Goal: Task Accomplishment & Management: Manage account settings

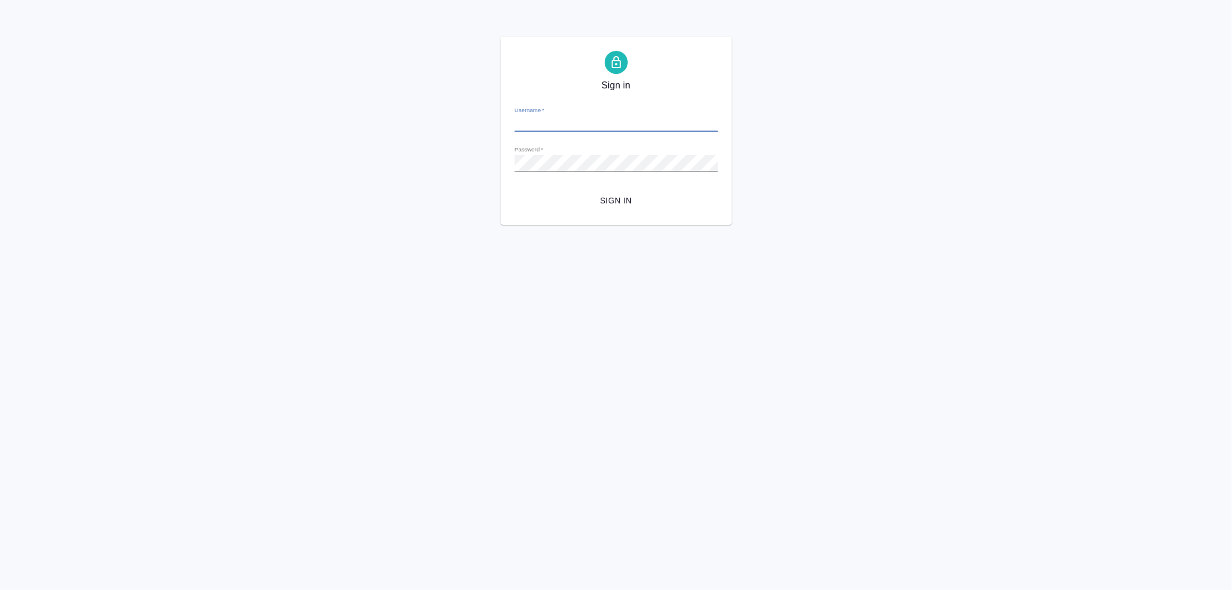
type input "[PERSON_NAME][EMAIL_ADDRESS][DOMAIN_NAME]"
click at [609, 197] on span "Sign in" at bounding box center [616, 200] width 185 height 14
type input "[PERSON_NAME][EMAIL_ADDRESS][DOMAIN_NAME]"
click at [616, 197] on span "Sign in" at bounding box center [616, 200] width 185 height 14
click at [625, 198] on span "Sign in" at bounding box center [616, 200] width 185 height 14
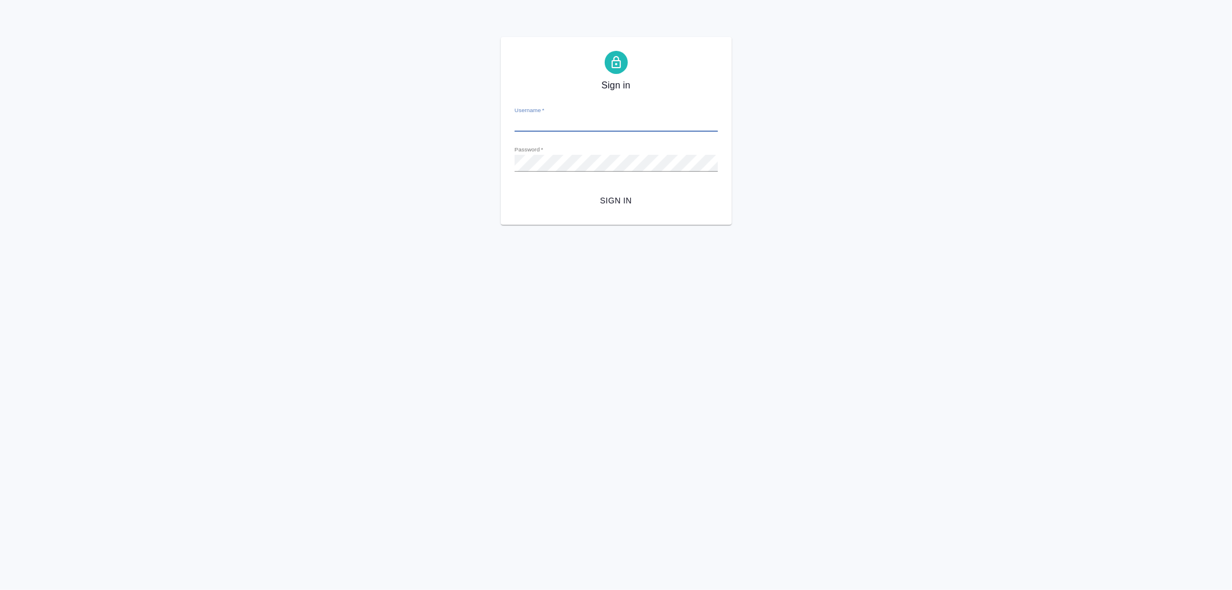
type input "[PERSON_NAME][EMAIL_ADDRESS][DOMAIN_NAME]"
click at [619, 200] on span "Sign in" at bounding box center [616, 200] width 185 height 14
click at [483, 167] on div "Sign in Username   * v.aleksandrova@awatera.com Password   * urlPath   * /Work/…" at bounding box center [616, 131] width 1232 height 188
type input "[PERSON_NAME][EMAIL_ADDRESS][DOMAIN_NAME]"
click at [490, 163] on div "Sign in Username   * v.aleksandrova@awatera.com Password   * urlPath   * /Work/…" at bounding box center [616, 131] width 1232 height 188
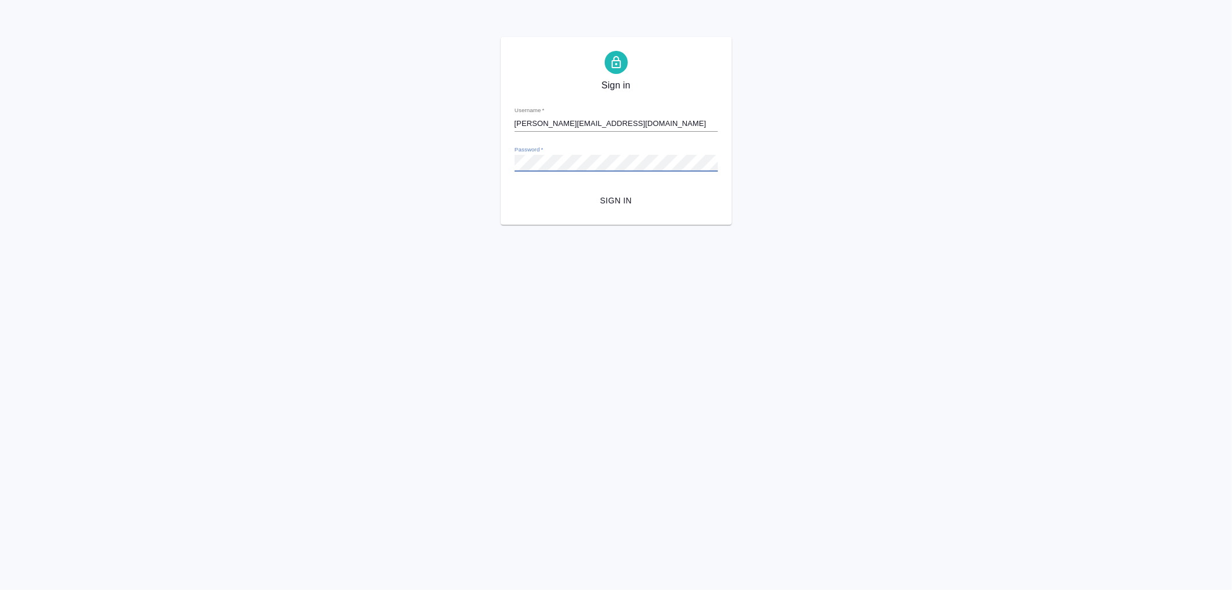
click at [515, 190] on button "Sign in" at bounding box center [616, 200] width 203 height 21
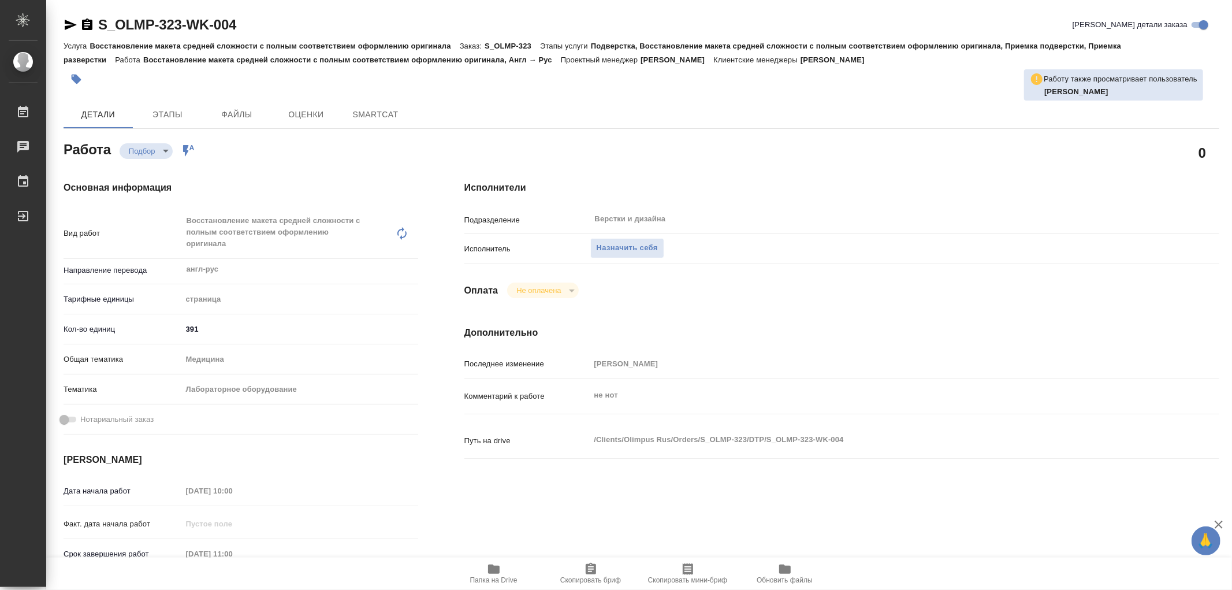
type textarea "x"
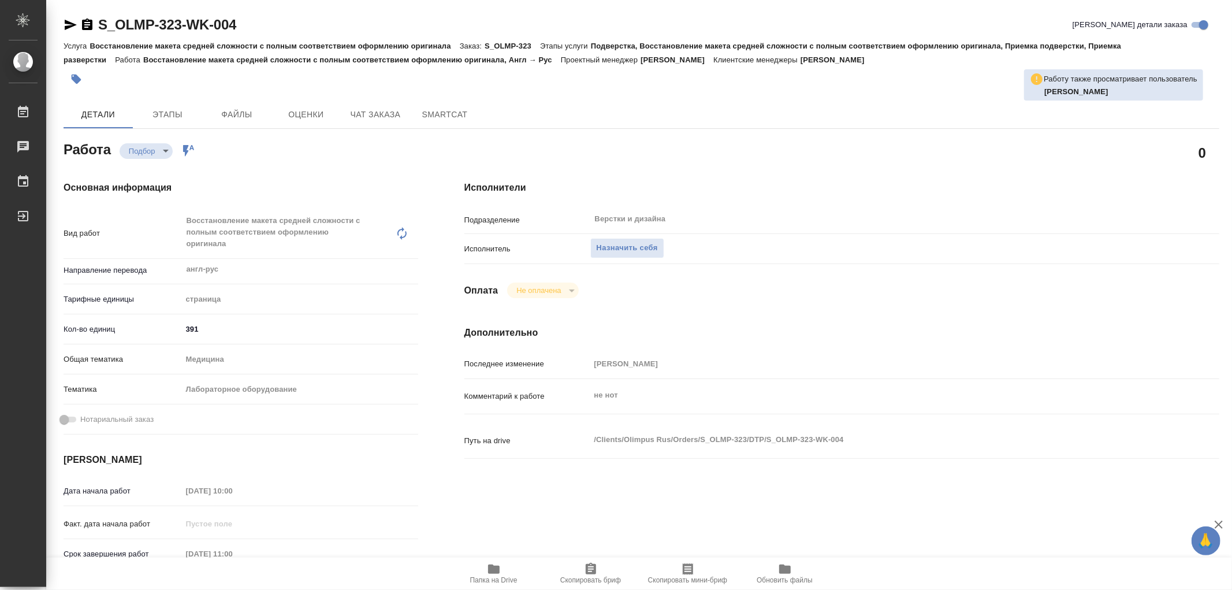
type textarea "x"
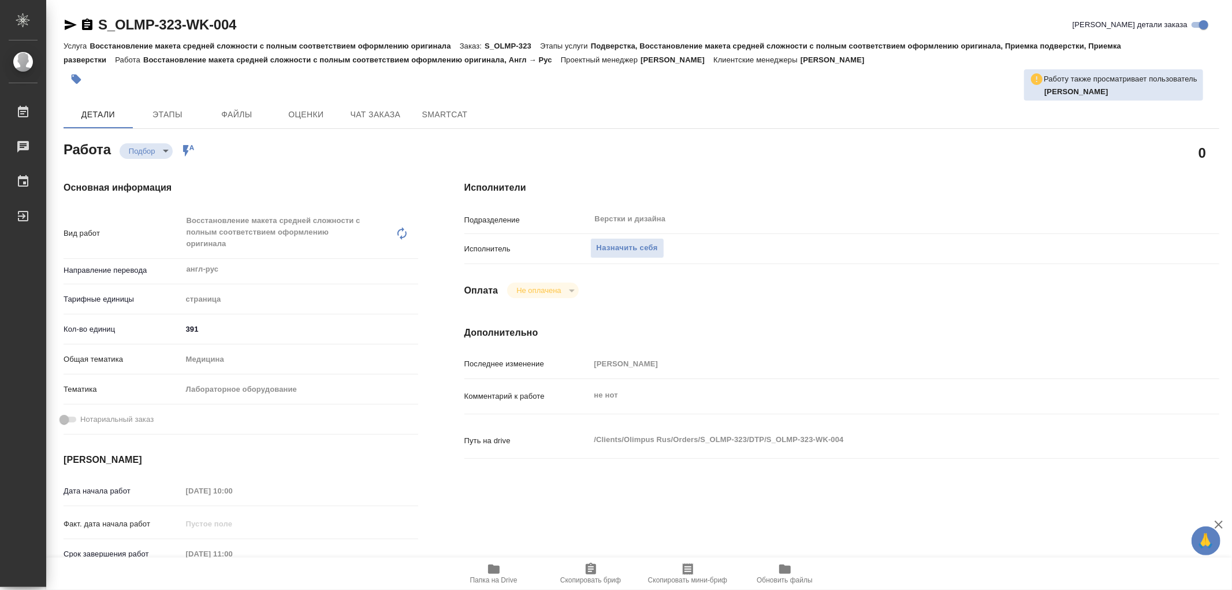
type textarea "x"
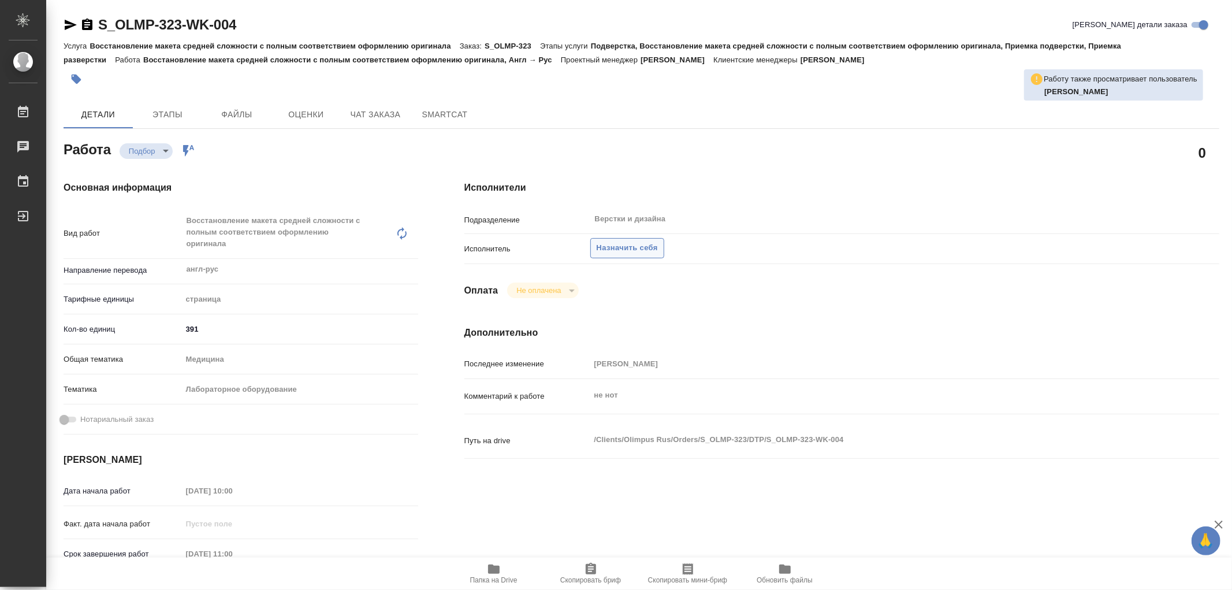
type textarea "x"
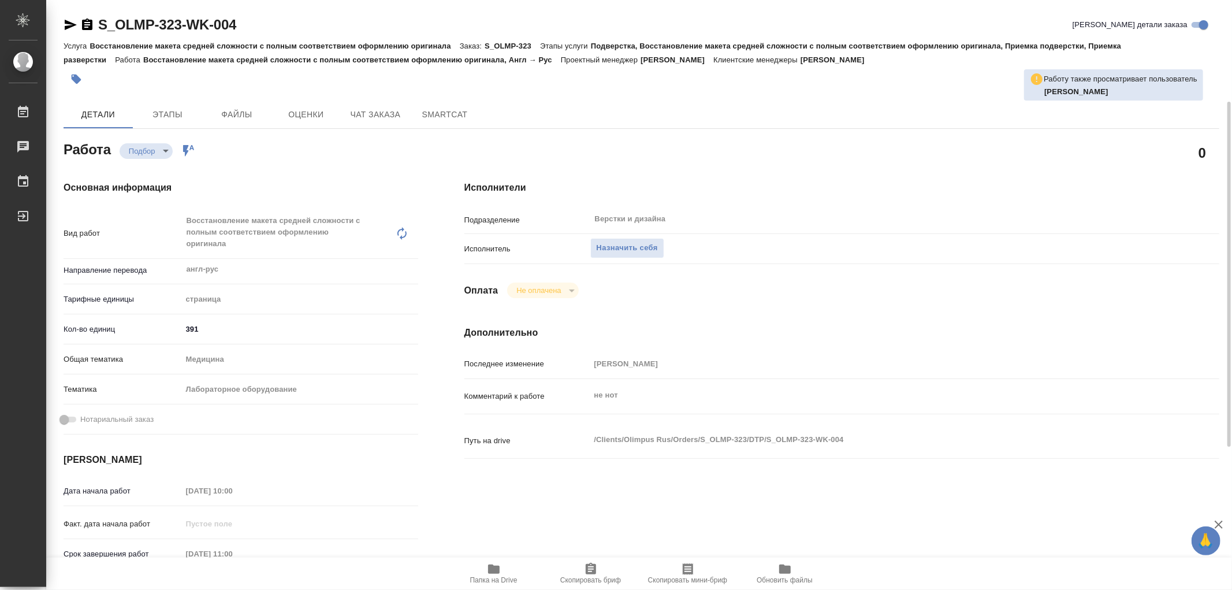
scroll to position [64, 0]
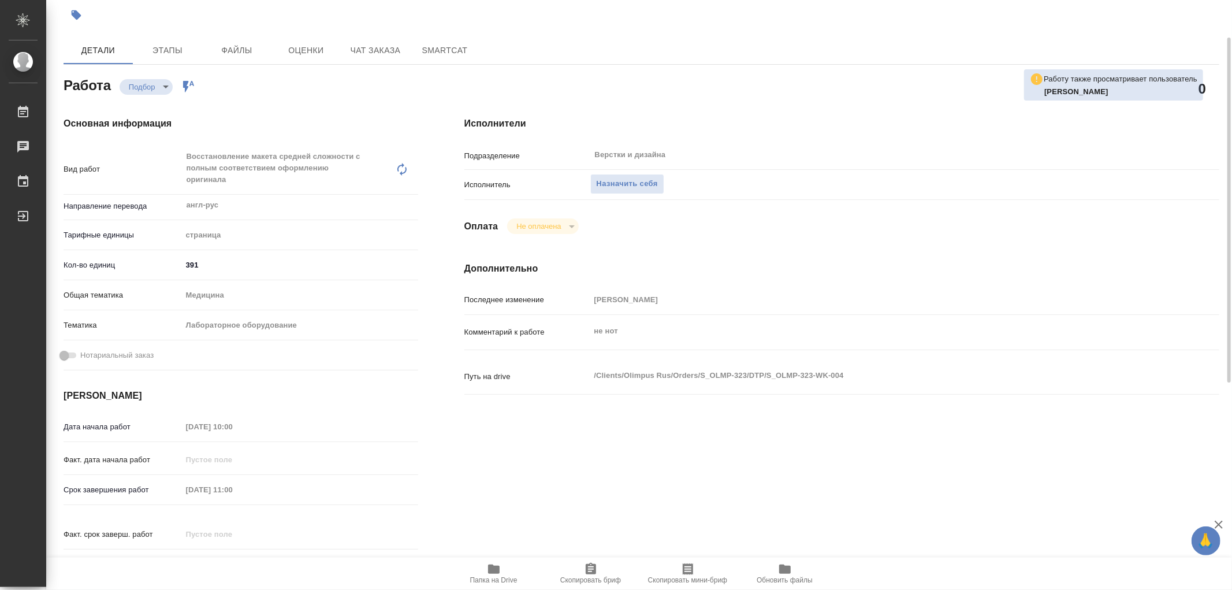
click at [491, 571] on icon "button" at bounding box center [494, 568] width 12 height 9
click at [630, 186] on span "Назначить себя" at bounding box center [627, 183] width 61 height 13
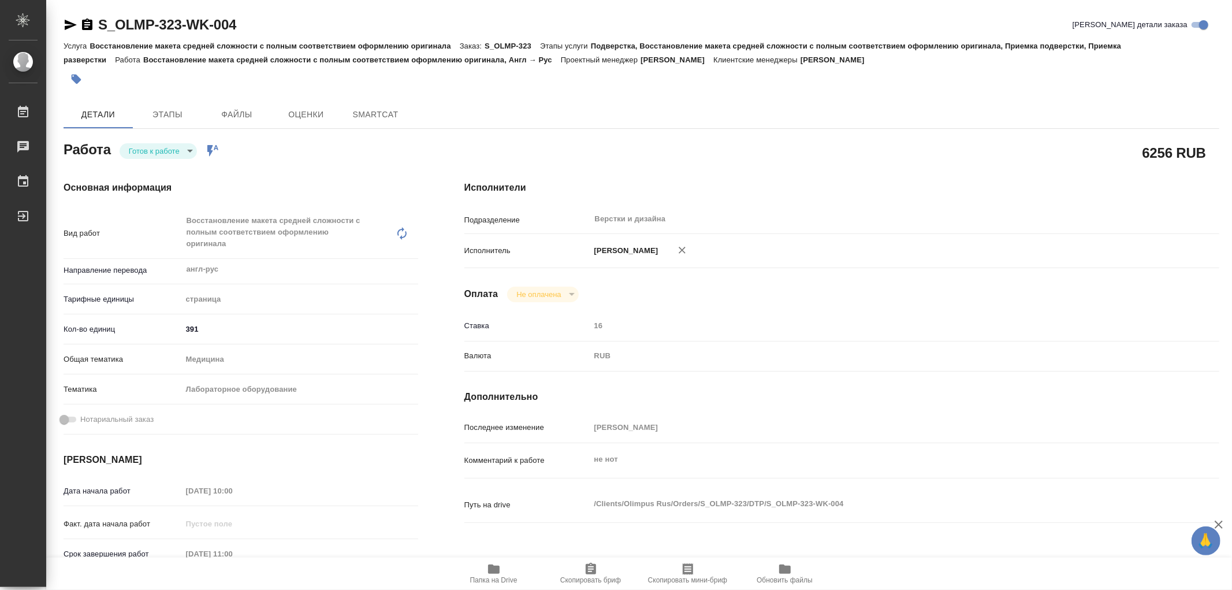
type textarea "x"
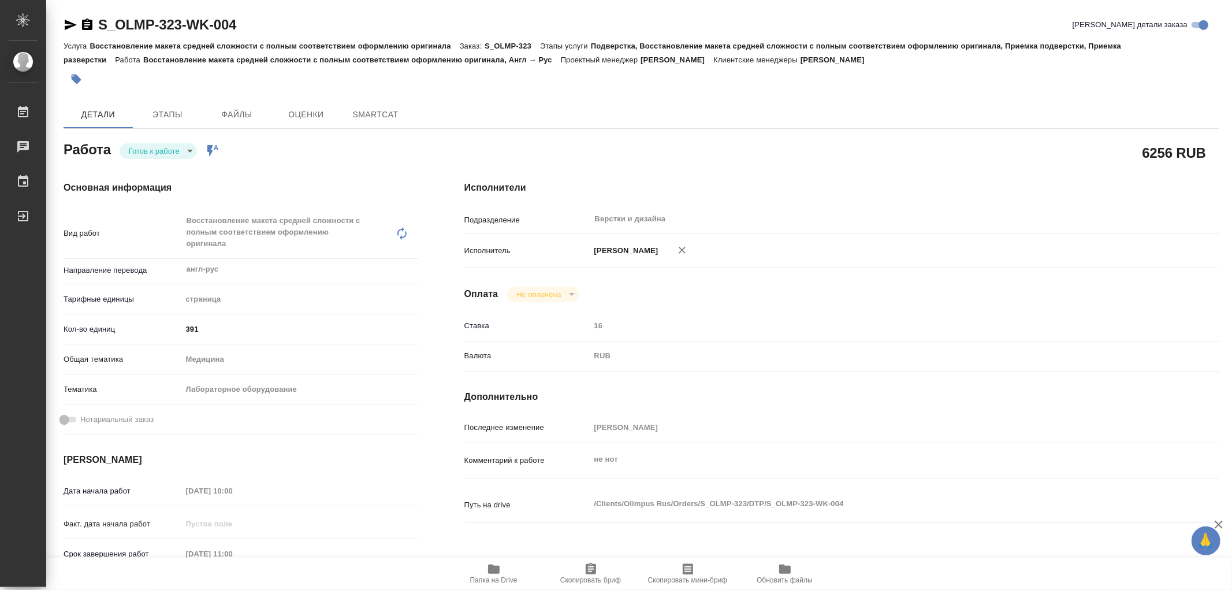
type textarea "x"
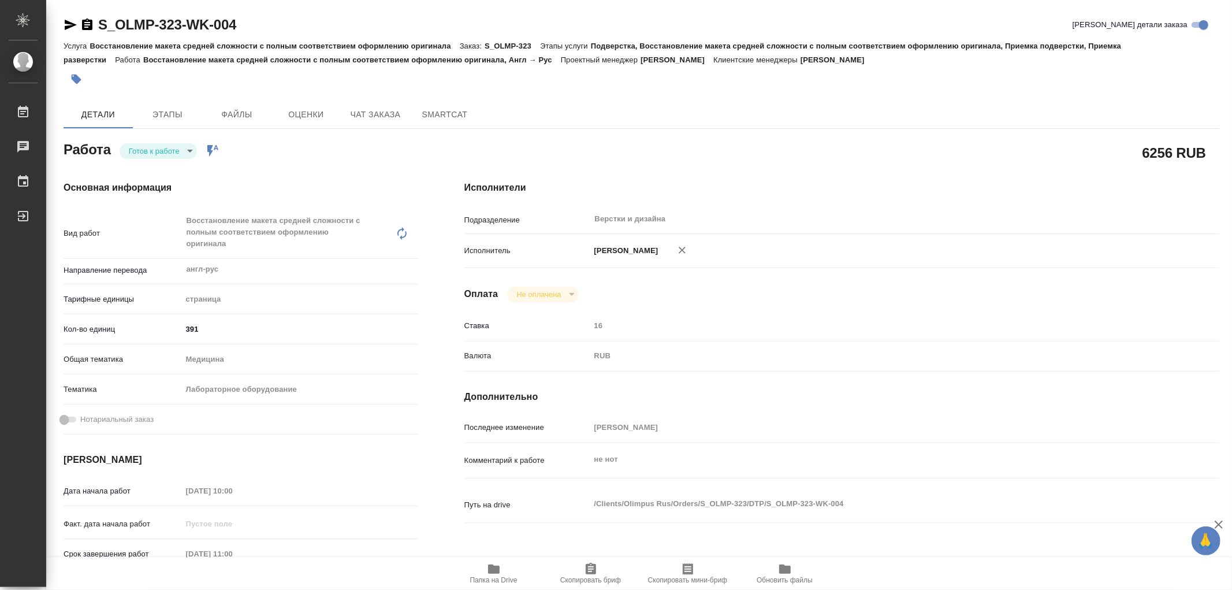
type textarea "x"
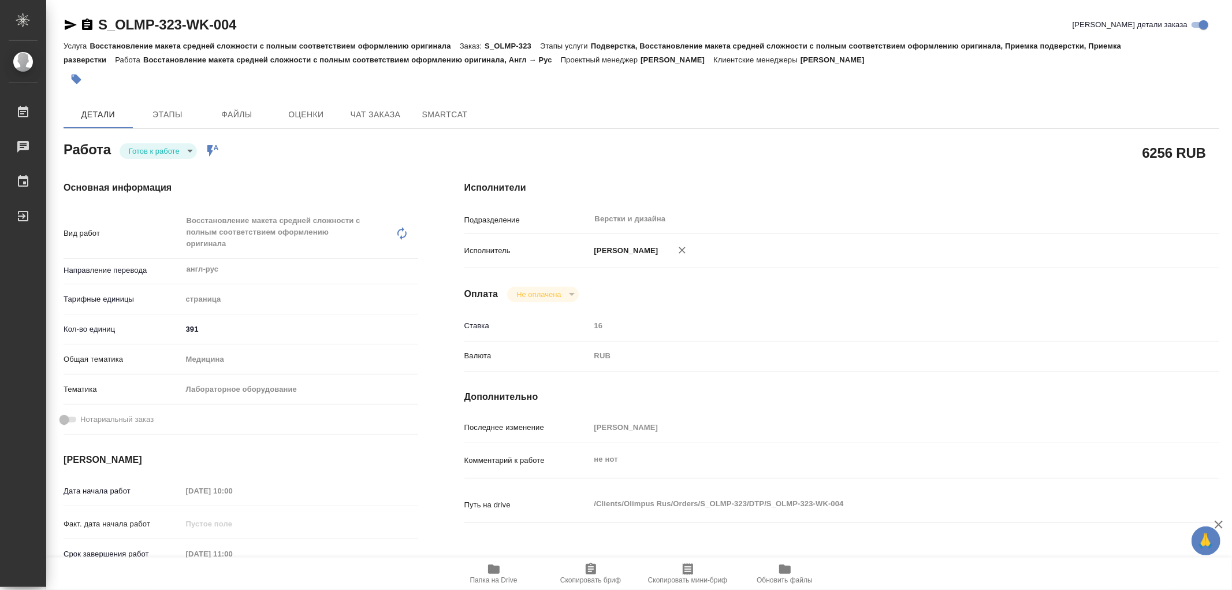
type textarea "x"
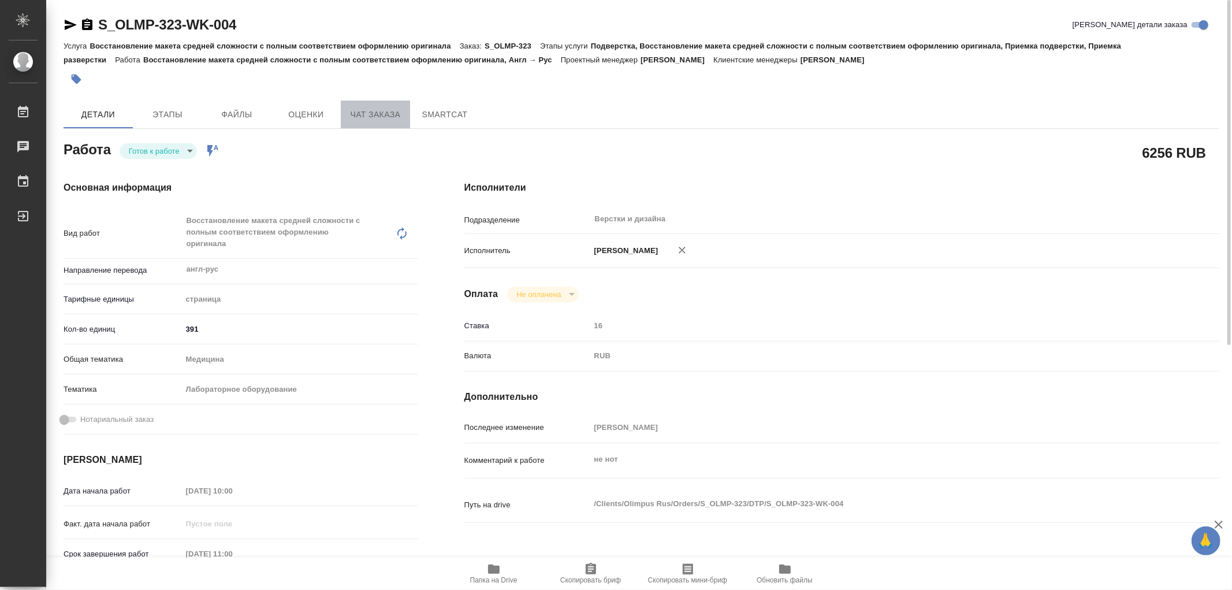
click at [364, 116] on span "Чат заказа" at bounding box center [375, 114] width 55 height 14
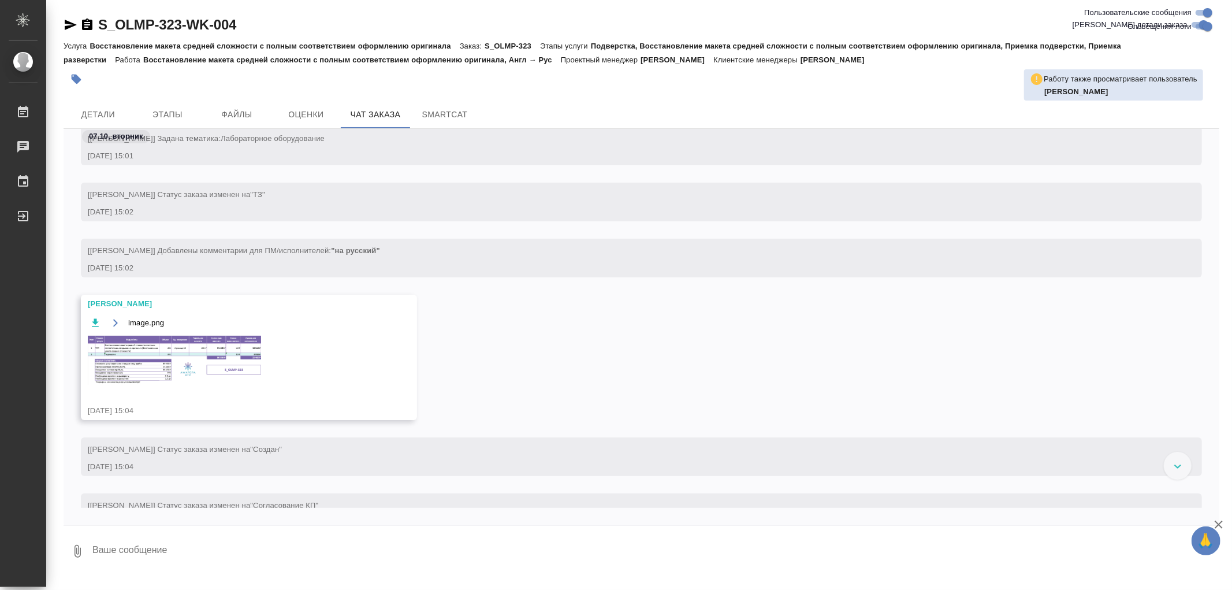
scroll to position [163, 0]
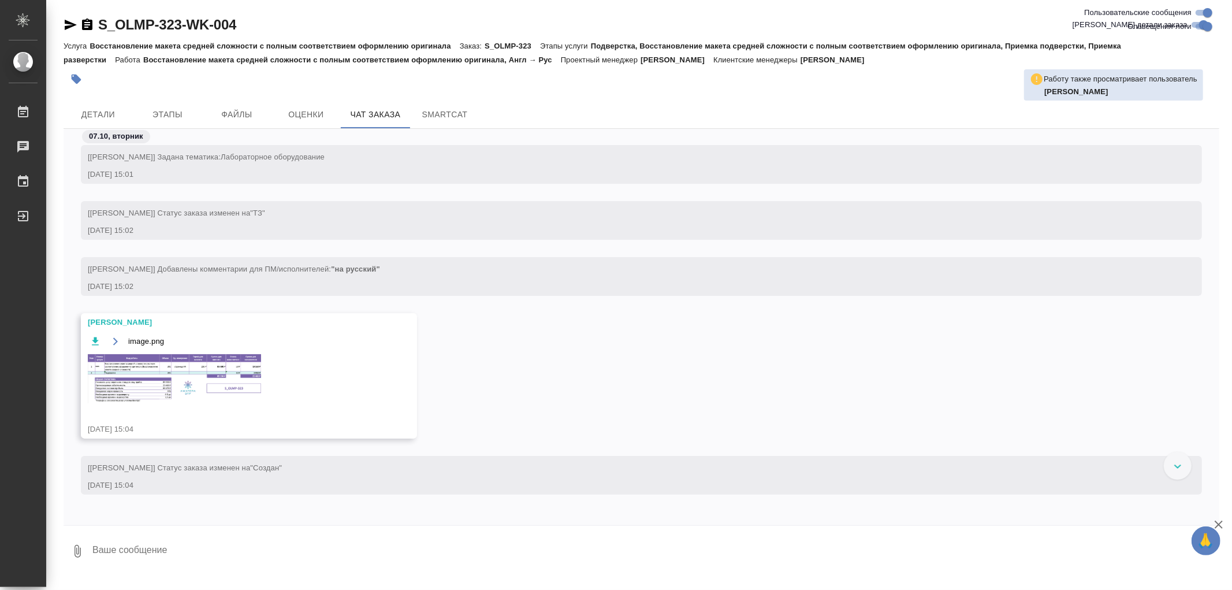
click at [205, 366] on img at bounding box center [174, 378] width 173 height 49
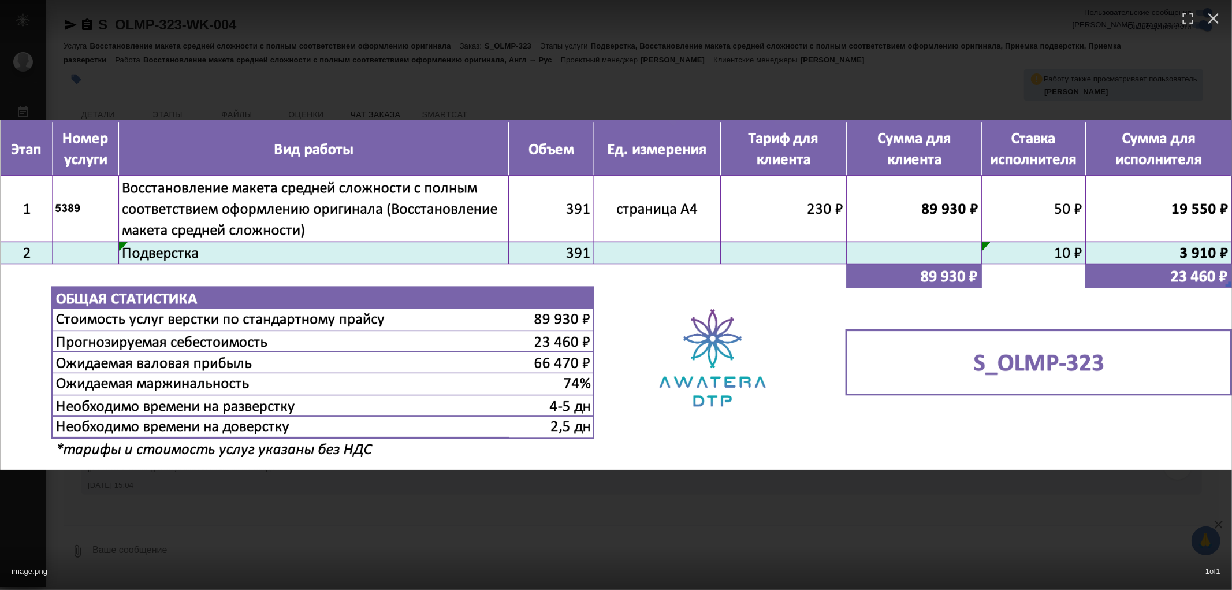
click at [747, 502] on div "image.png 1 of 1" at bounding box center [616, 295] width 1232 height 590
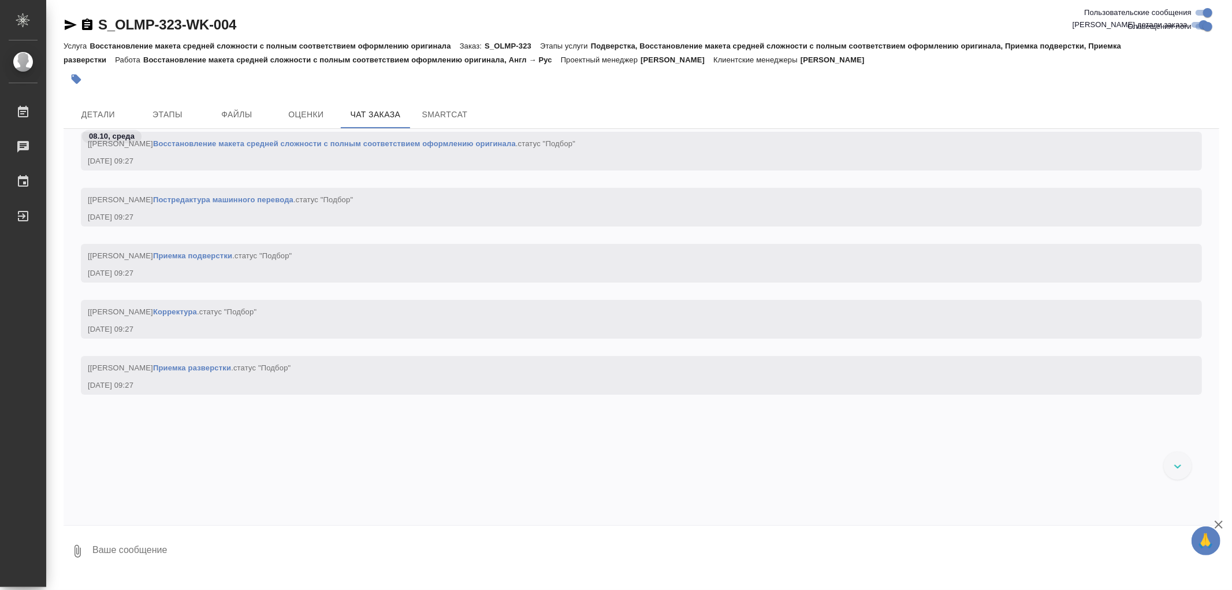
scroll to position [1155, 0]
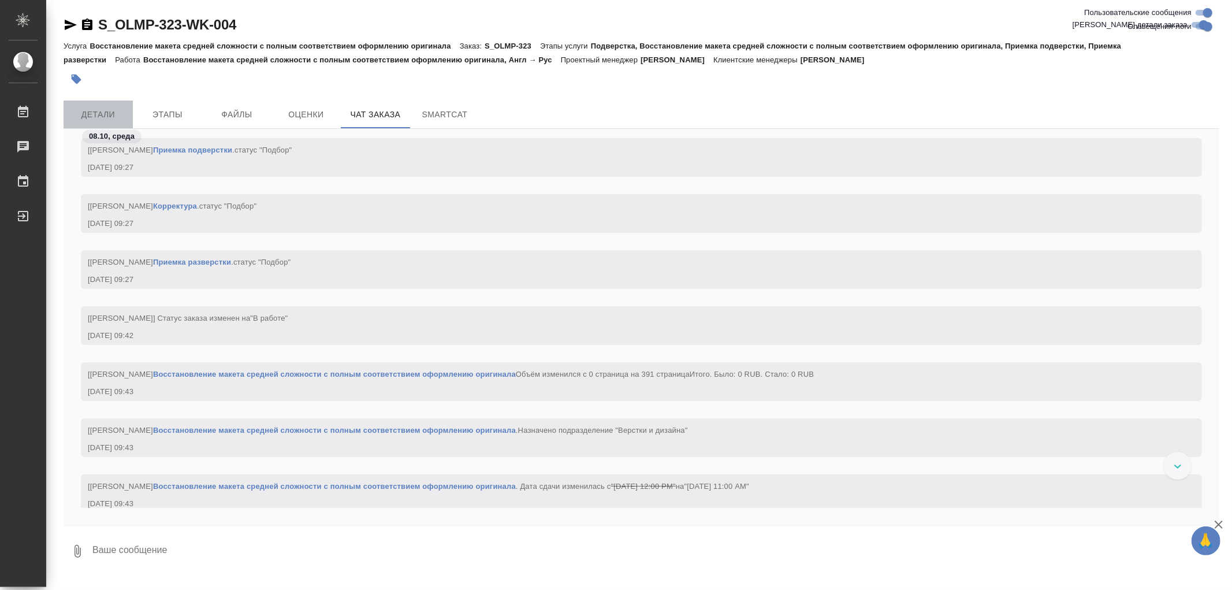
click at [93, 116] on span "Детали" at bounding box center [97, 114] width 55 height 14
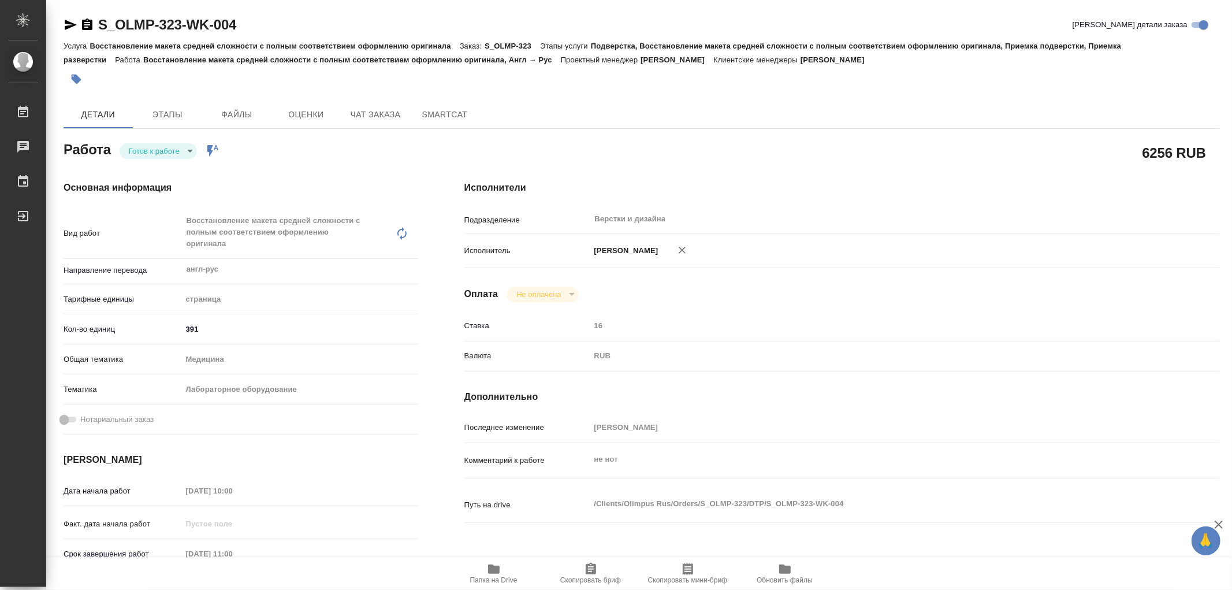
type textarea "x"
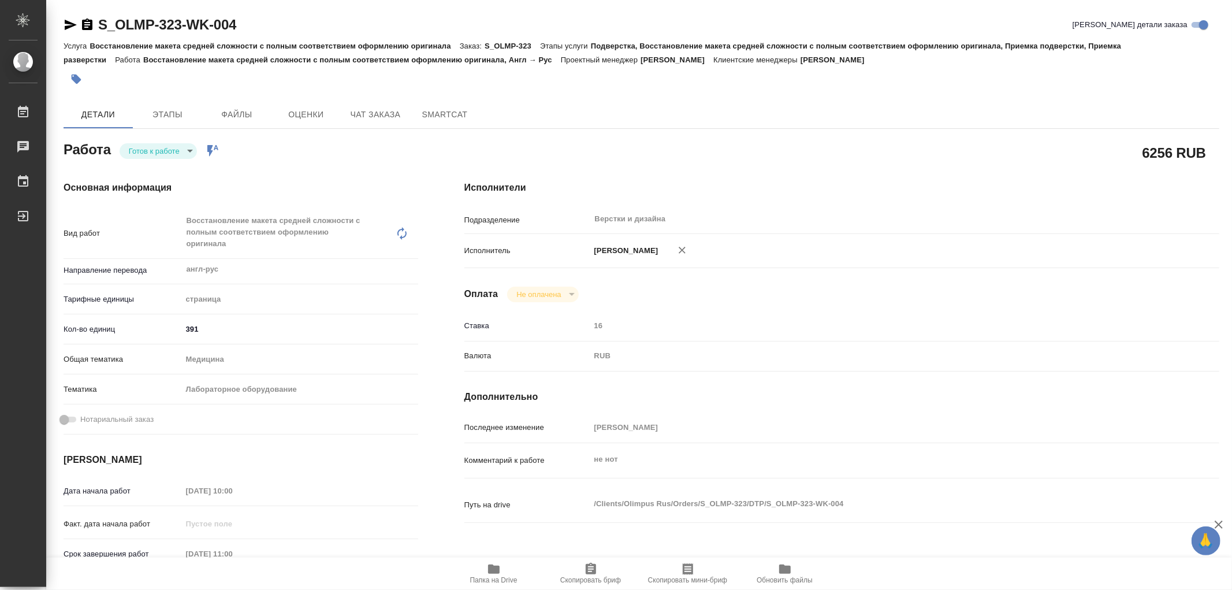
type textarea "x"
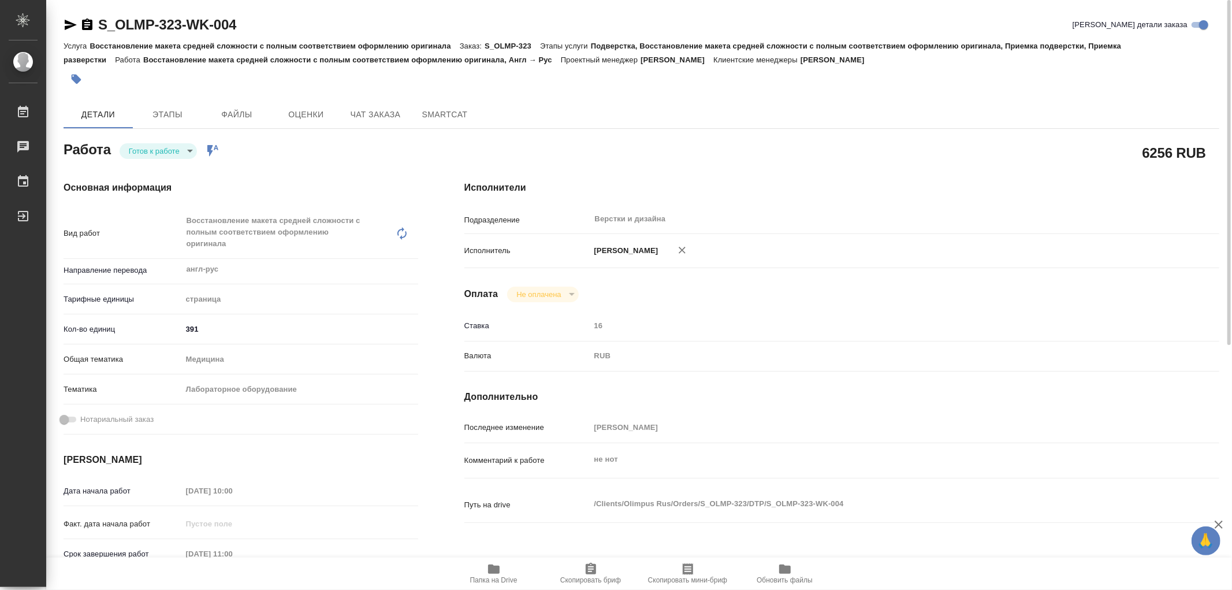
type textarea "x"
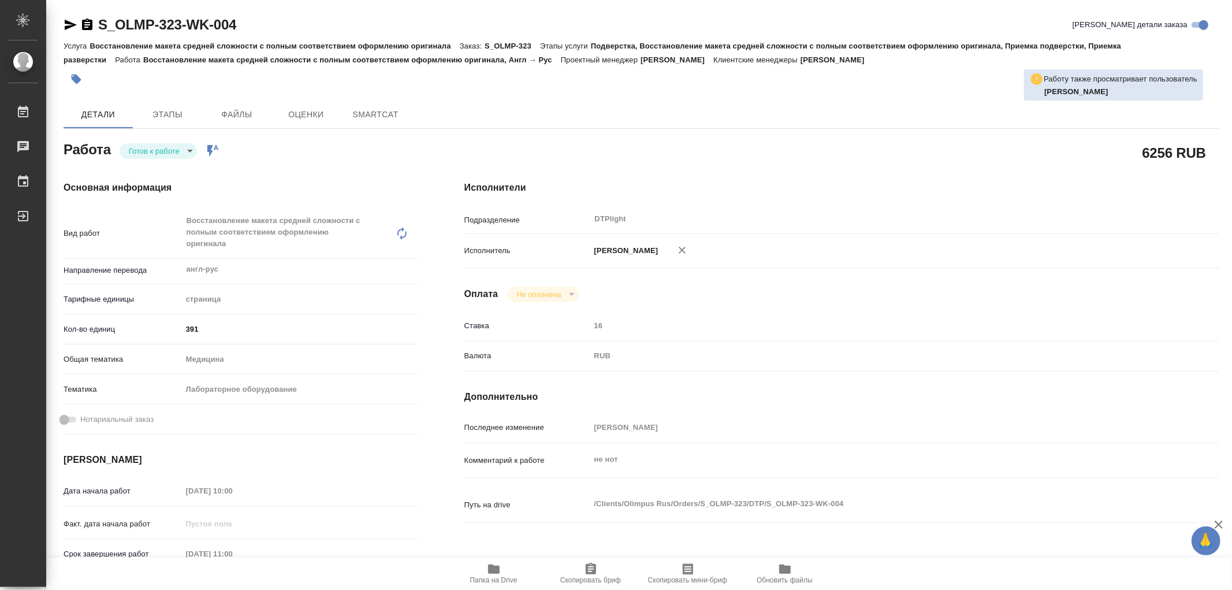
type textarea "x"
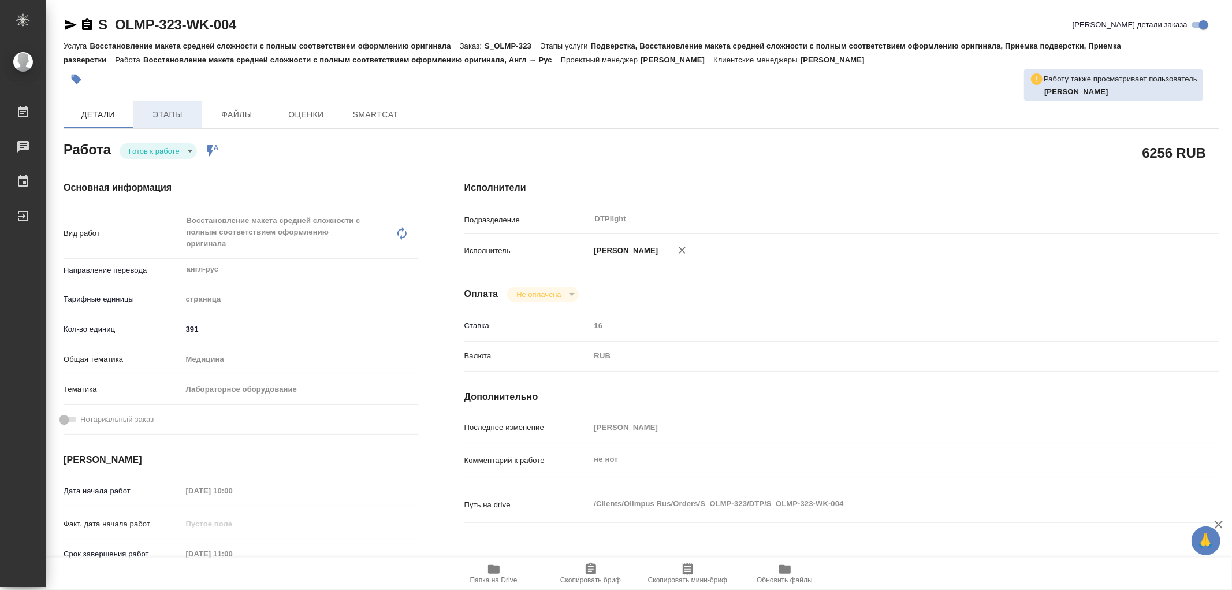
type textarea "x"
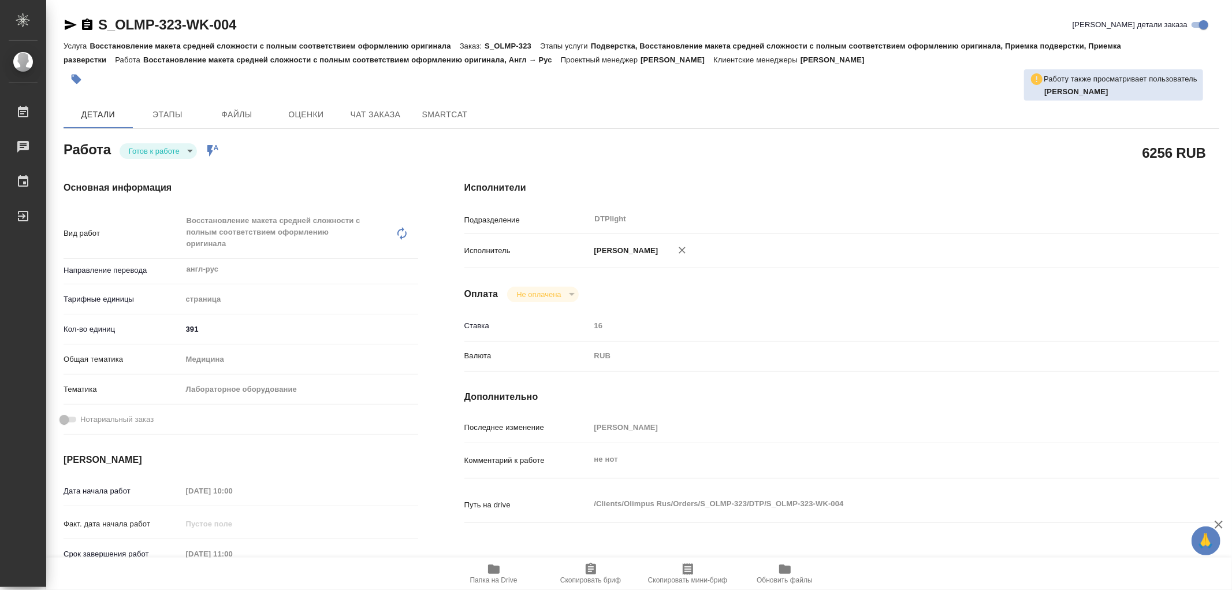
click at [175, 146] on body "🙏 .cls-1 fill:#fff; AWATERA Aleksandrova Valeriya Работы Чаты График Выйти S_OL…" at bounding box center [616, 295] width 1232 height 590
type textarea "x"
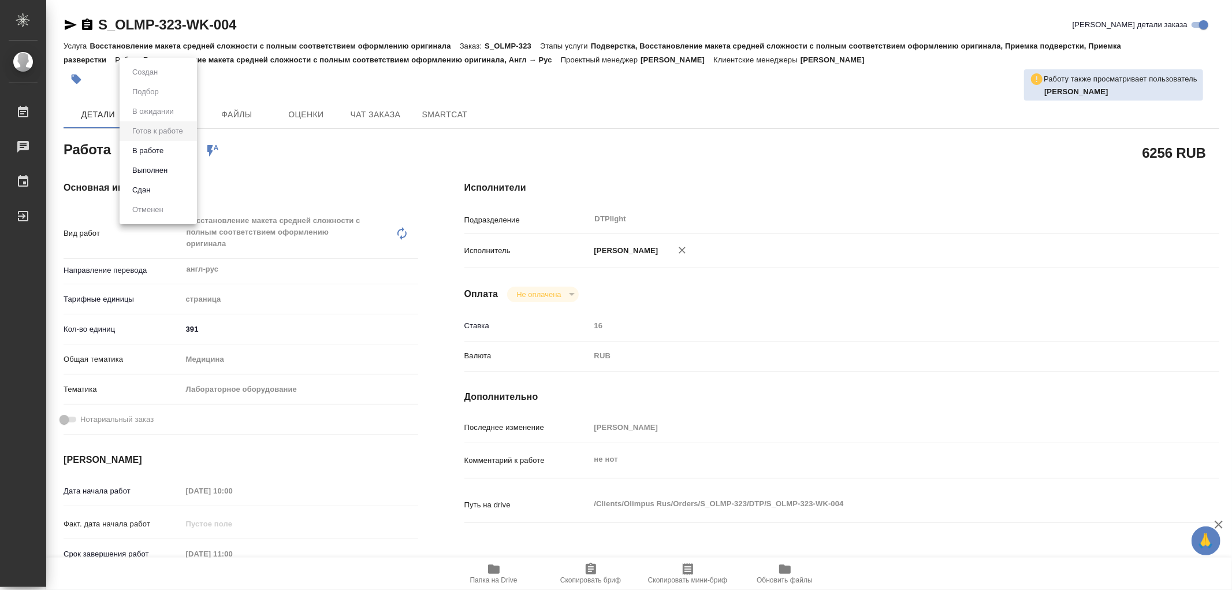
type textarea "x"
click at [157, 152] on button "В работе" at bounding box center [148, 150] width 38 height 13
type textarea "x"
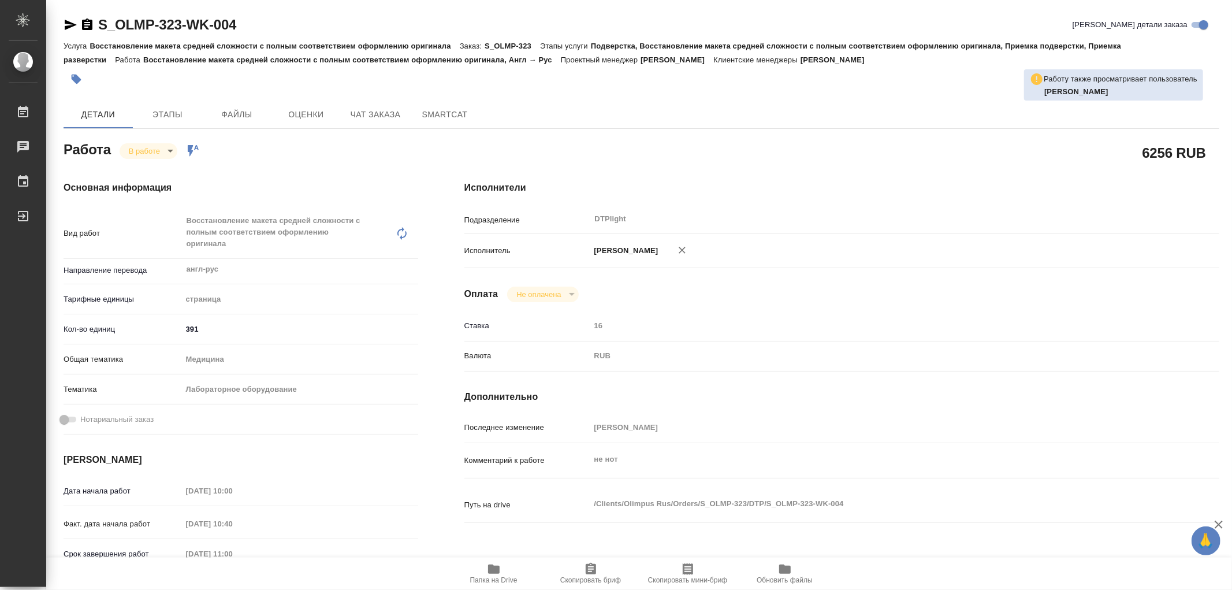
type textarea "x"
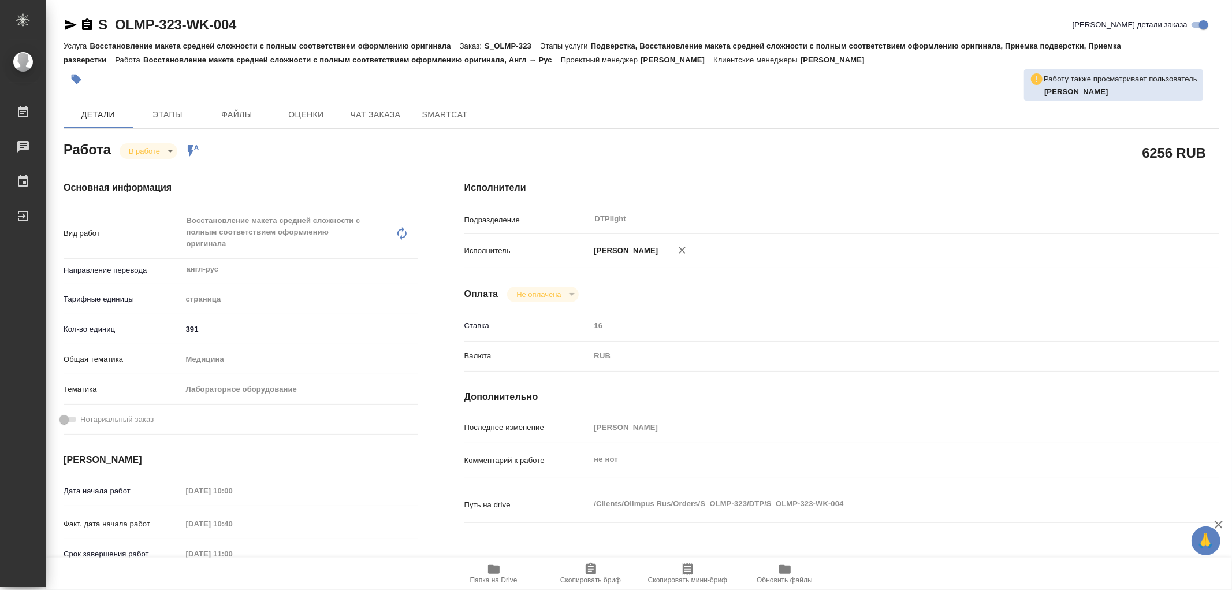
type textarea "x"
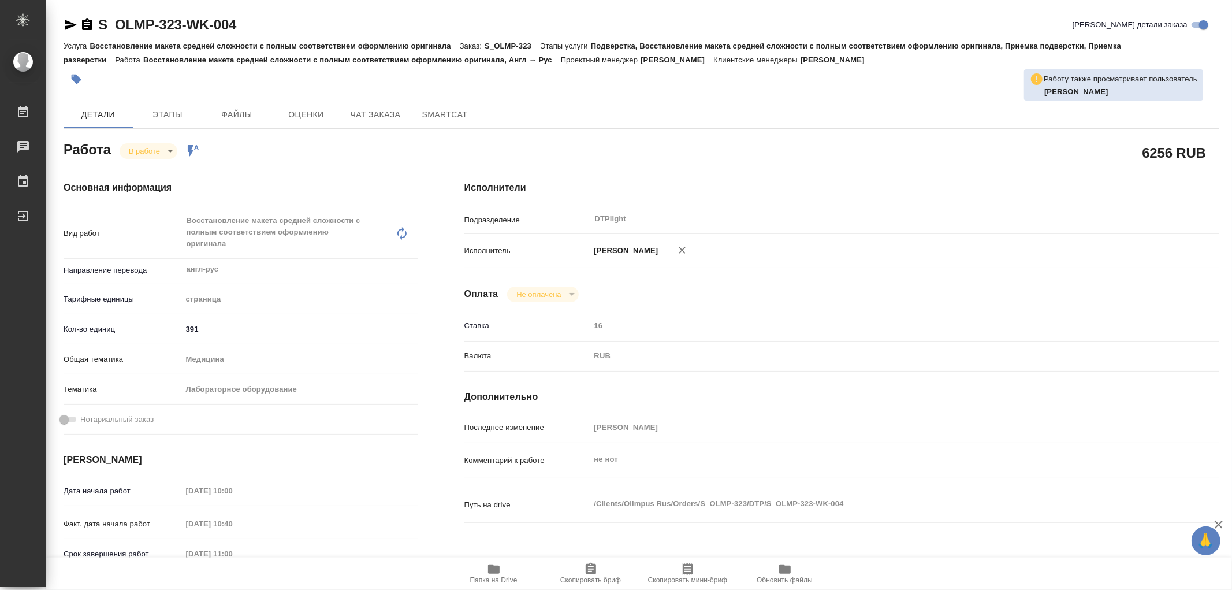
type textarea "x"
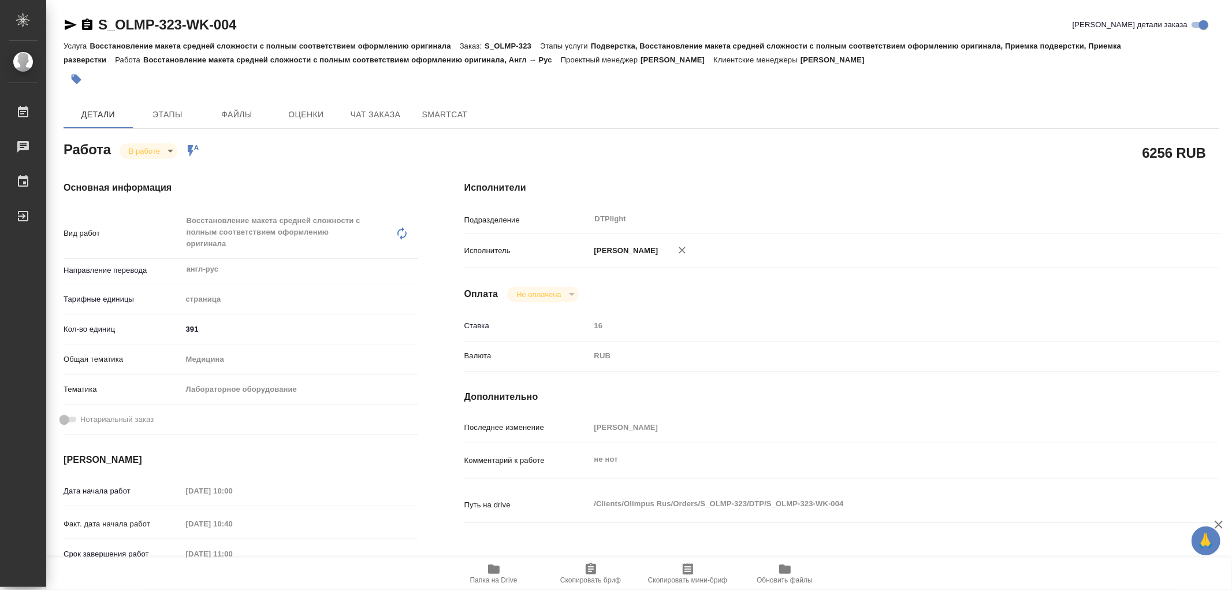
type textarea "x"
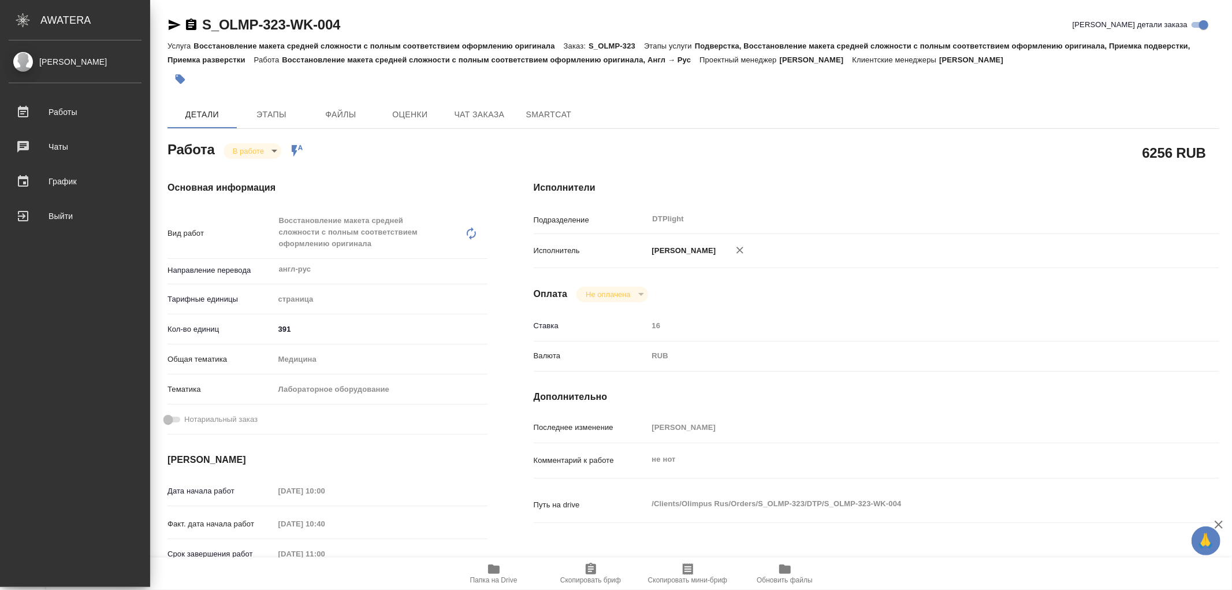
type textarea "x"
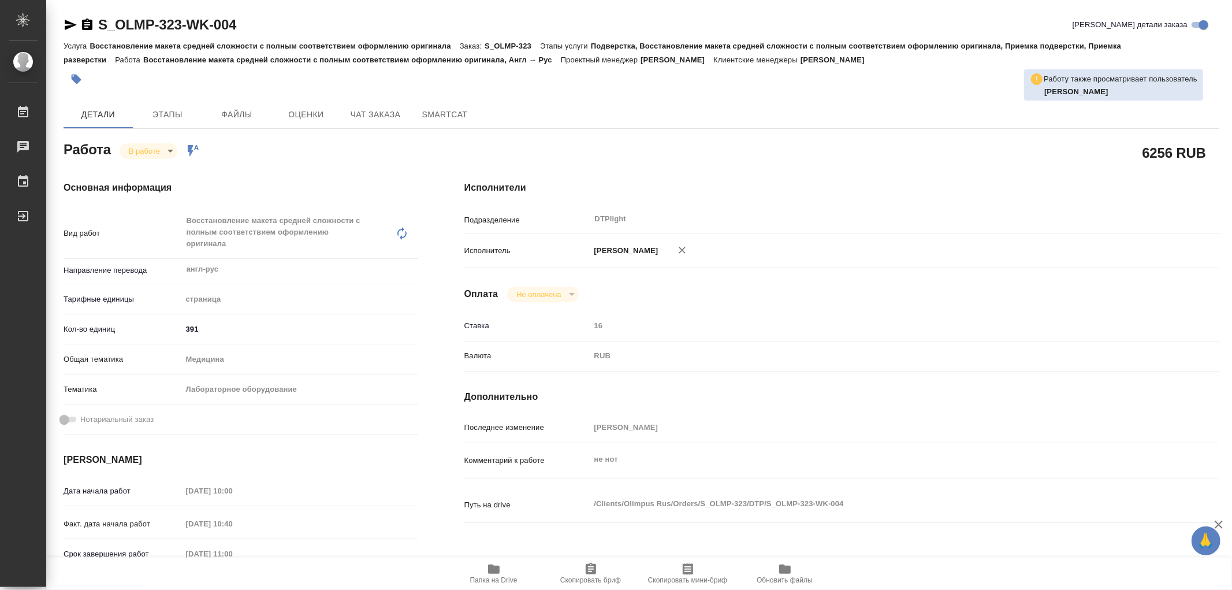
type textarea "x"
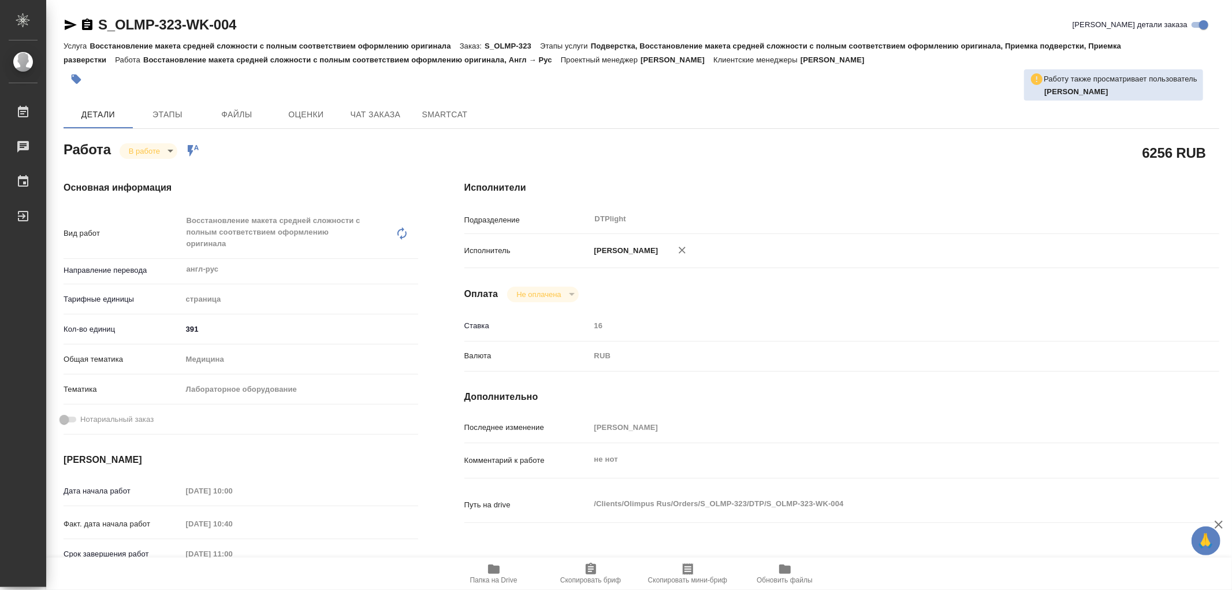
type textarea "x"
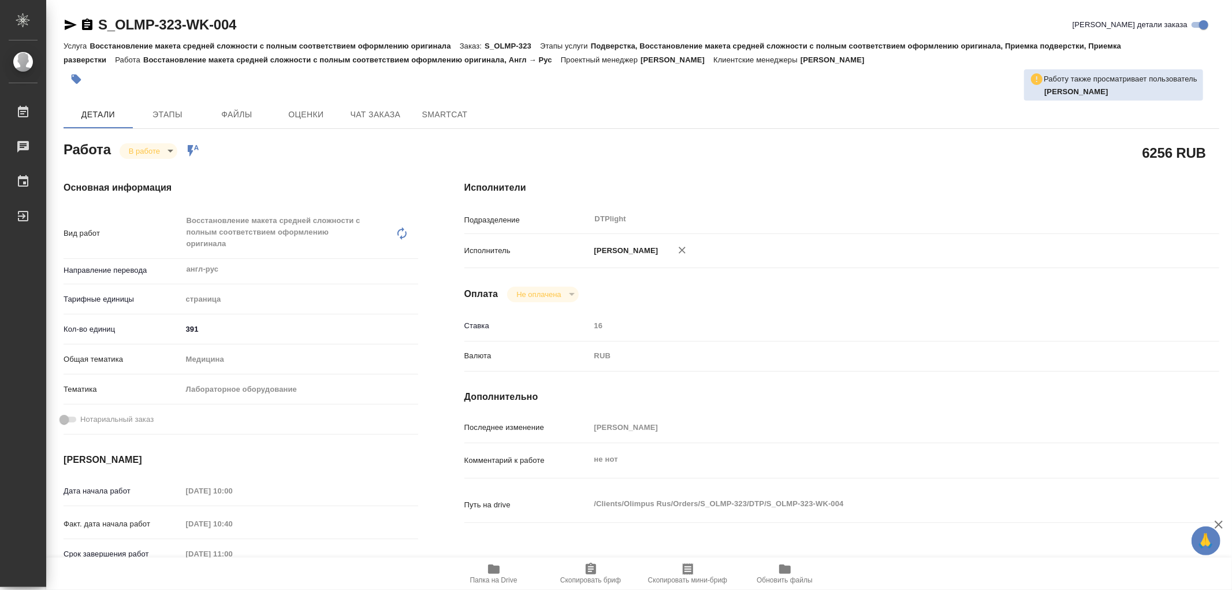
type textarea "x"
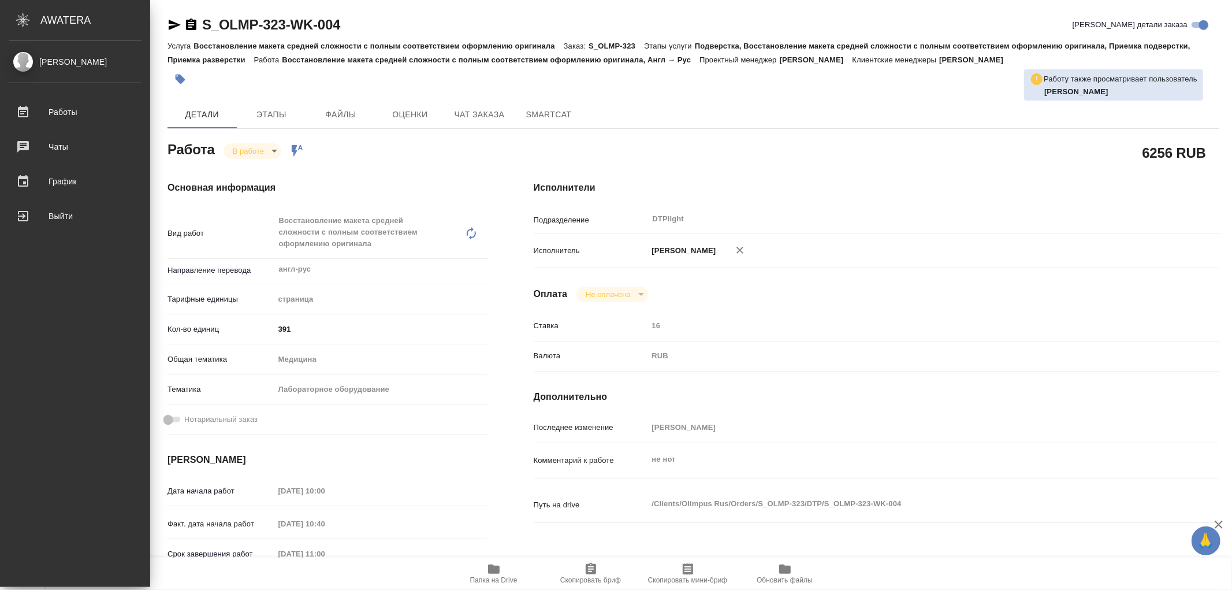
type textarea "x"
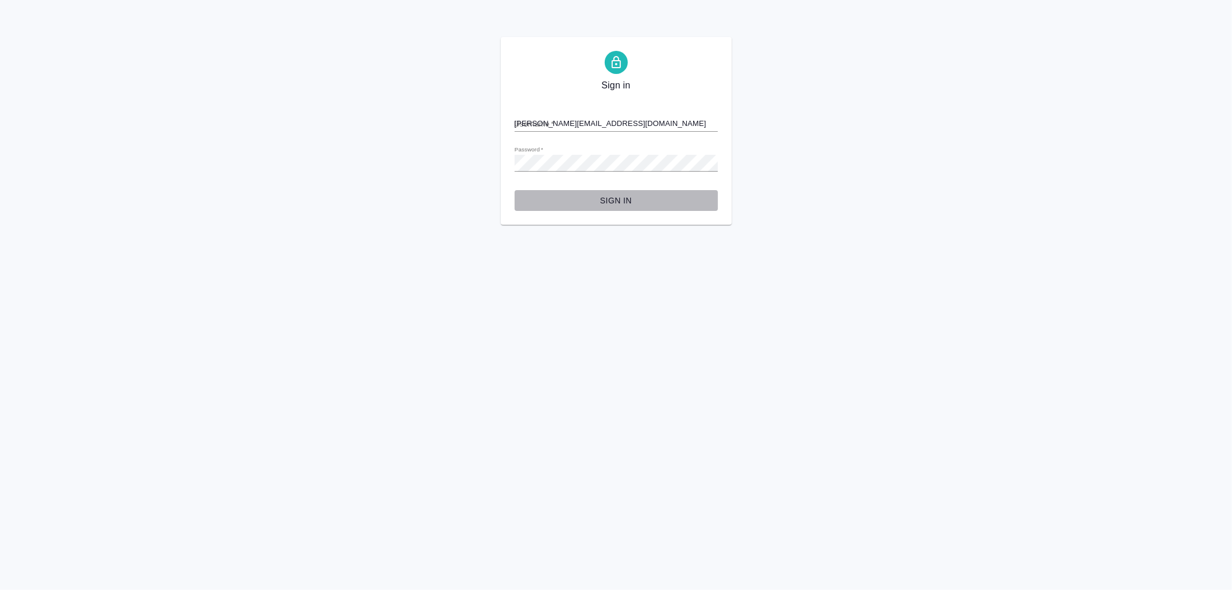
drag, startPoint x: 620, startPoint y: 195, endPoint x: 567, endPoint y: 204, distance: 53.9
click at [620, 195] on span "Sign in" at bounding box center [616, 200] width 185 height 14
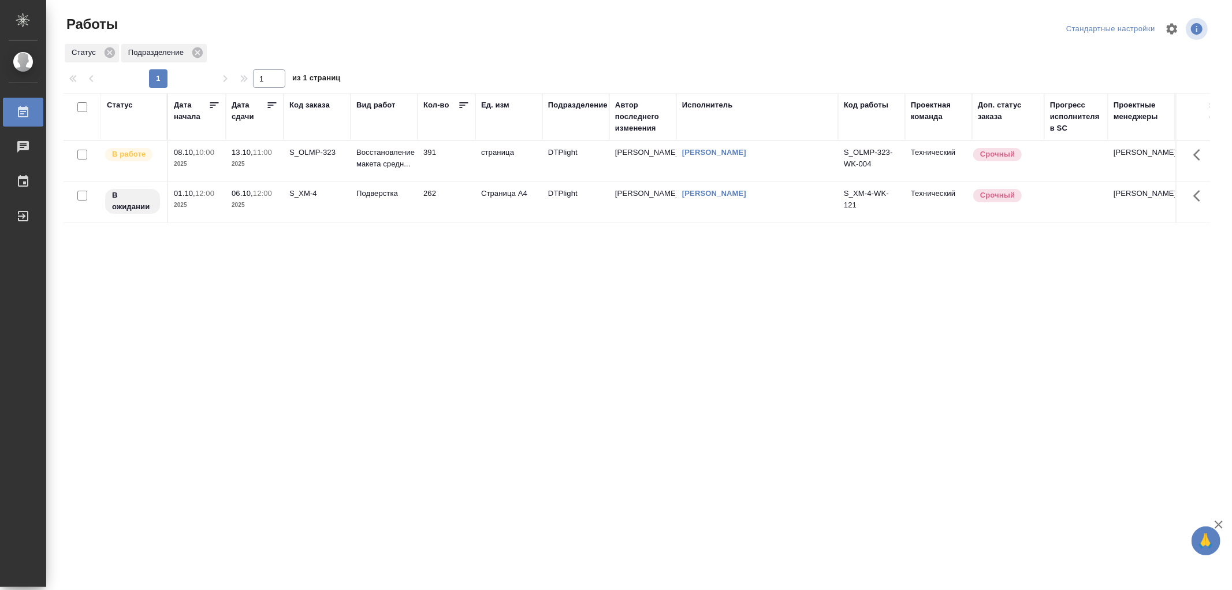
click at [323, 203] on td "S_XM-4" at bounding box center [317, 202] width 67 height 40
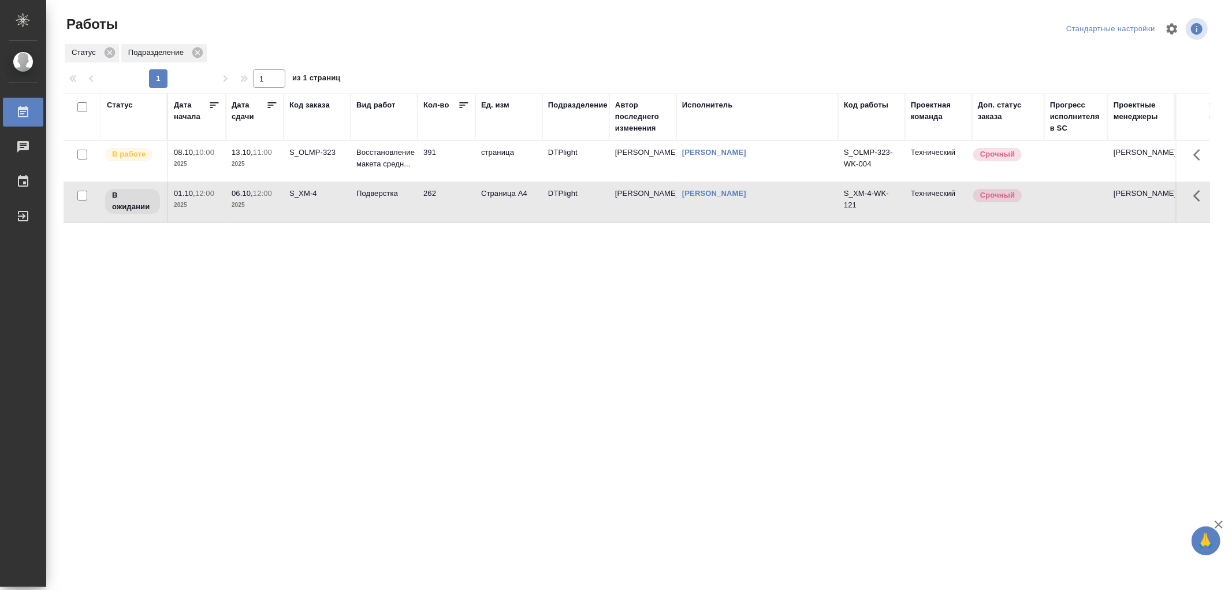
click at [323, 203] on td "S_XM-4" at bounding box center [317, 202] width 67 height 40
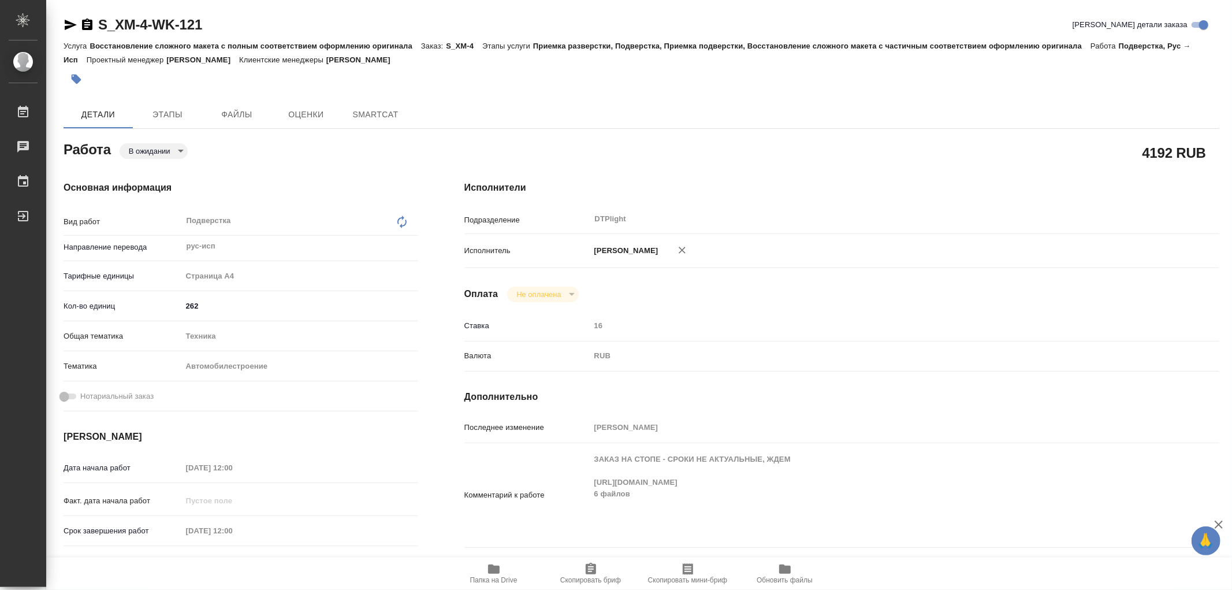
type textarea "x"
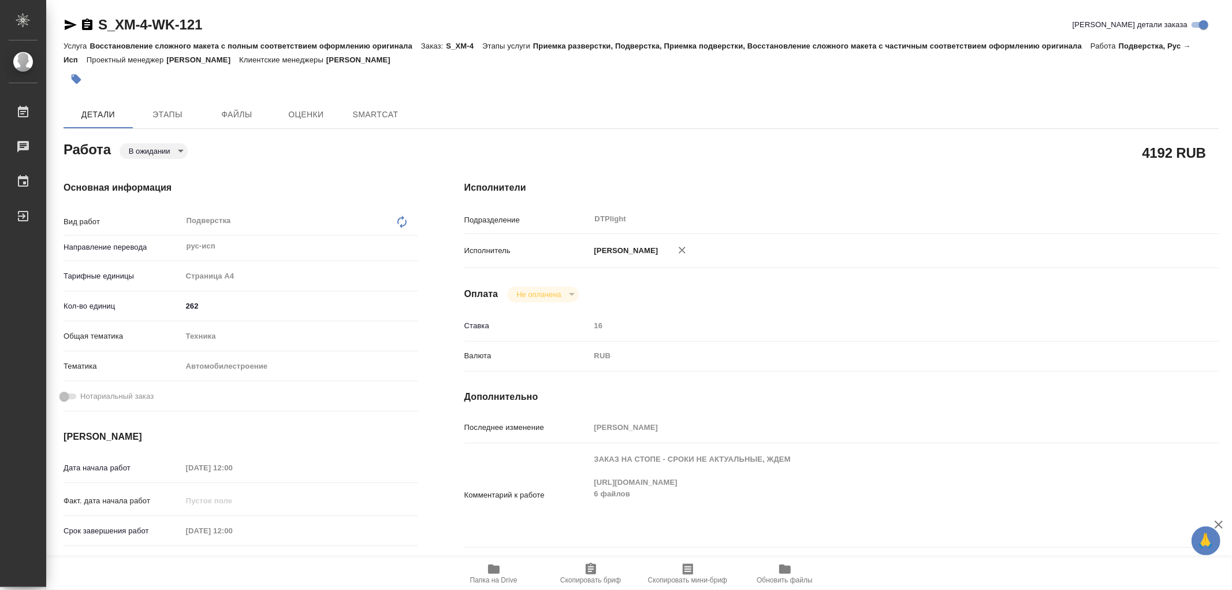
type textarea "x"
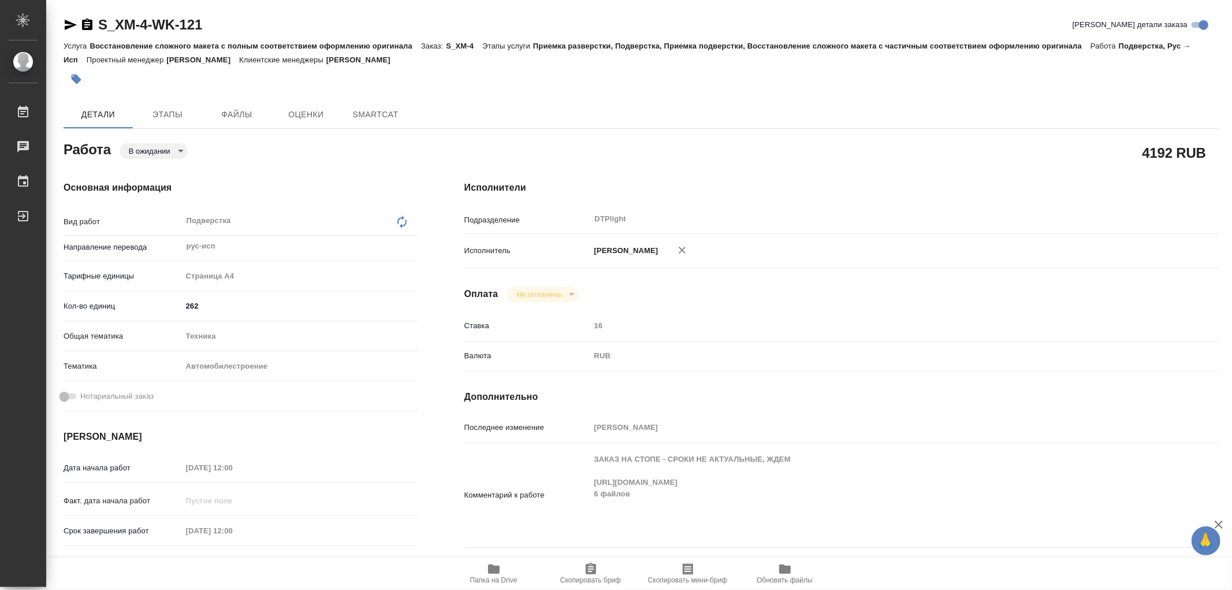
type textarea "x"
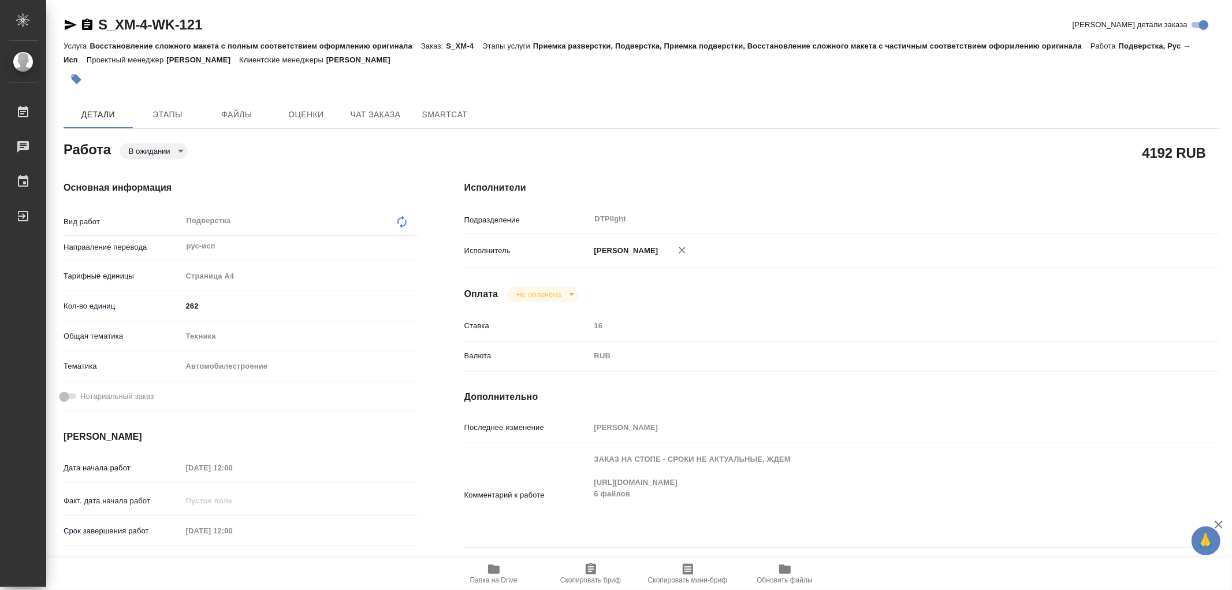
type textarea "x"
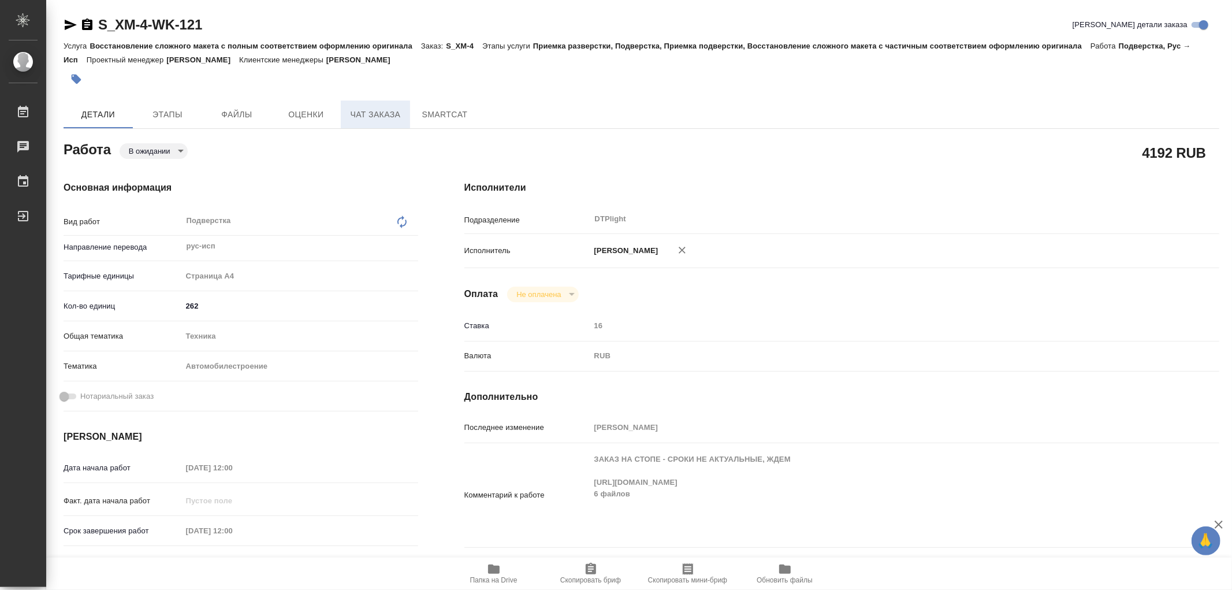
type textarea "x"
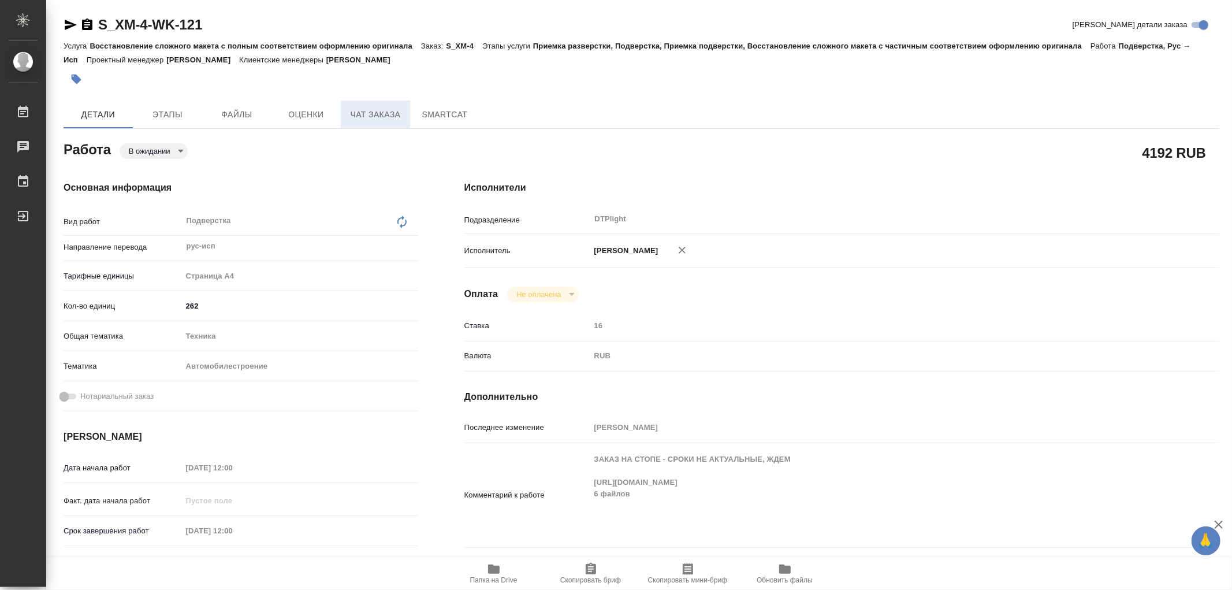
click at [367, 113] on span "Чат заказа" at bounding box center [375, 114] width 55 height 14
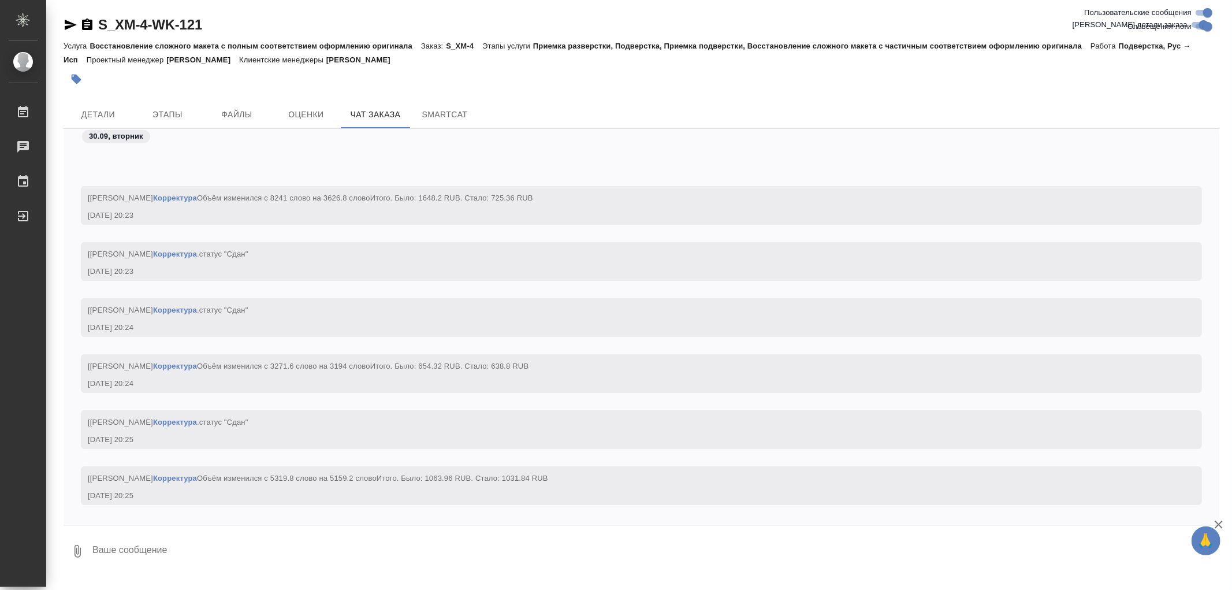
scroll to position [96794, 0]
